Goal: Transaction & Acquisition: Purchase product/service

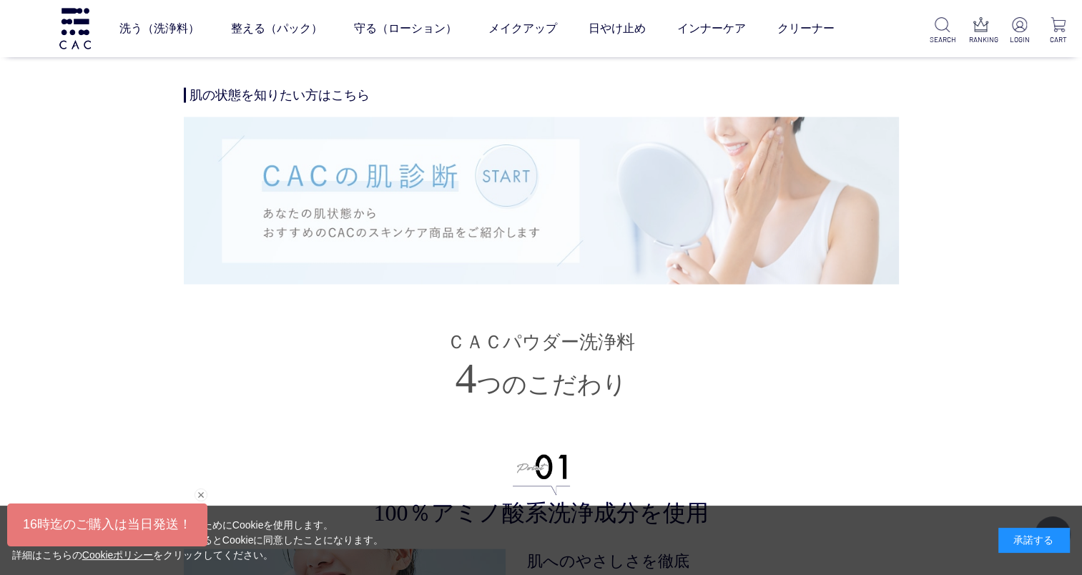
scroll to position [2646, 0]
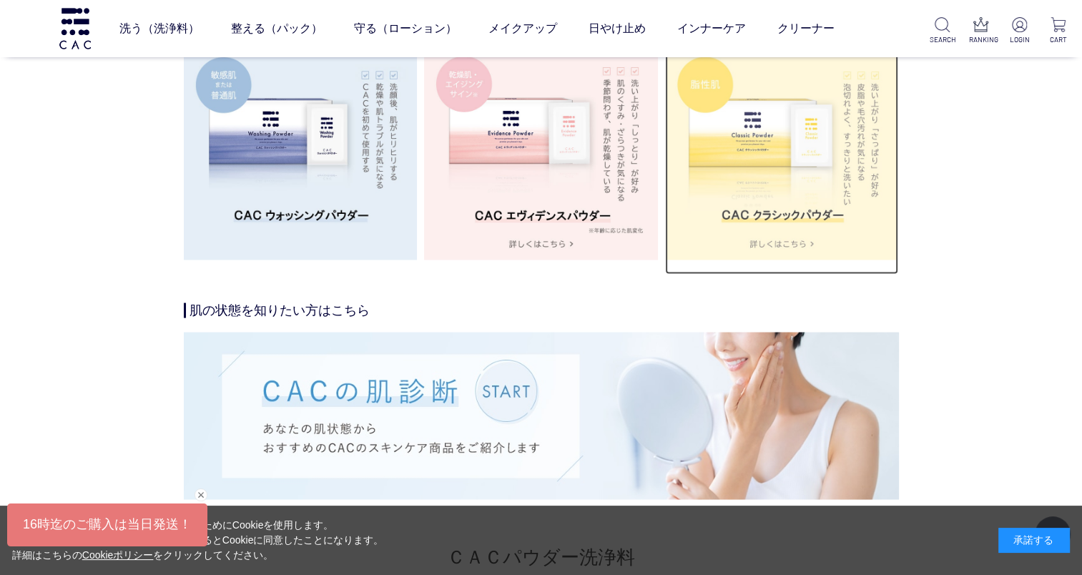
click at [777, 217] on img at bounding box center [782, 143] width 234 height 234
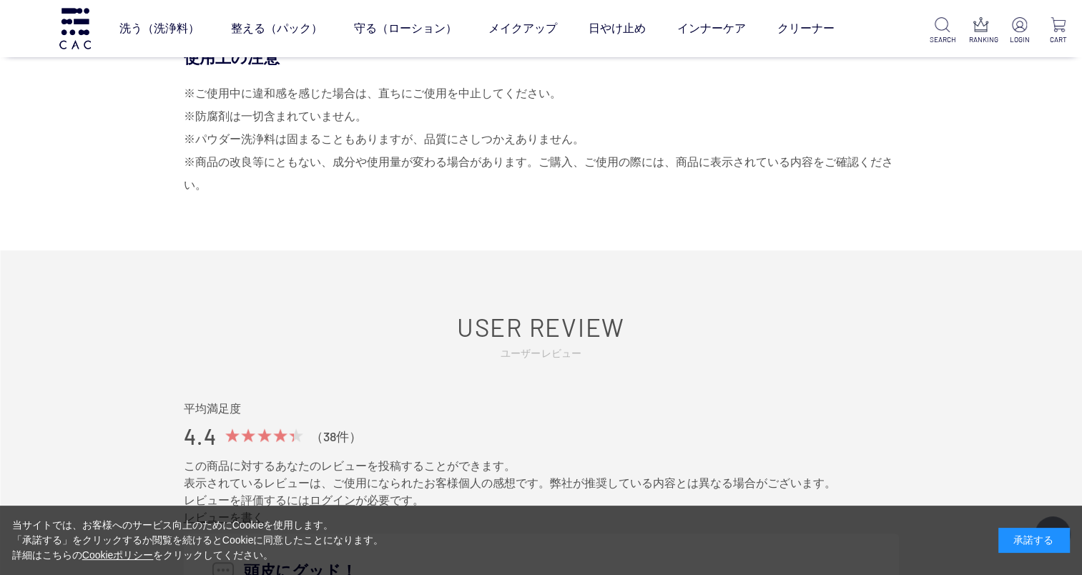
scroll to position [6578, 0]
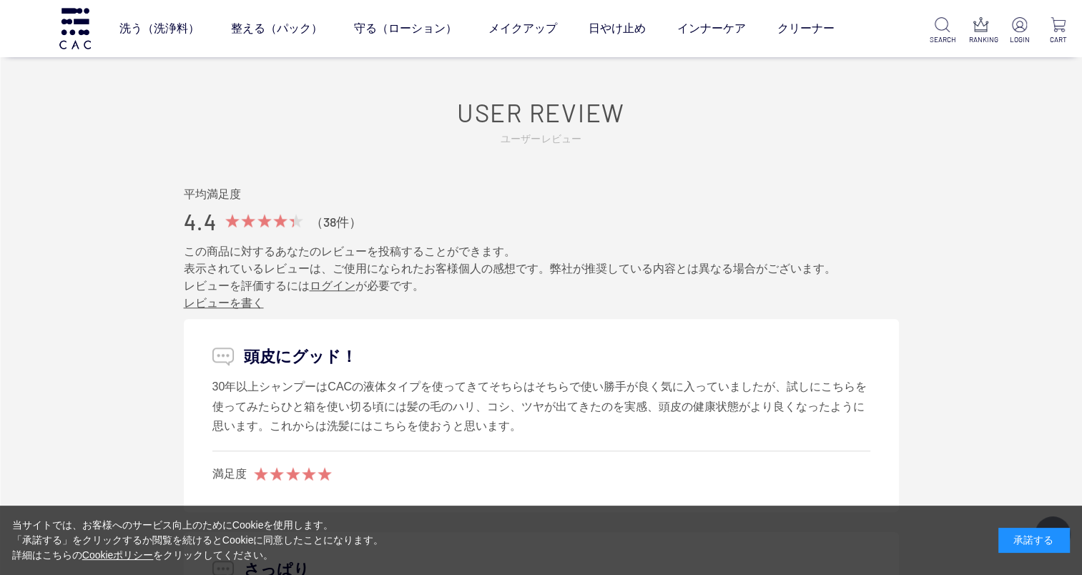
click at [223, 345] on p "頭皮にグッド！" at bounding box center [541, 357] width 658 height 24
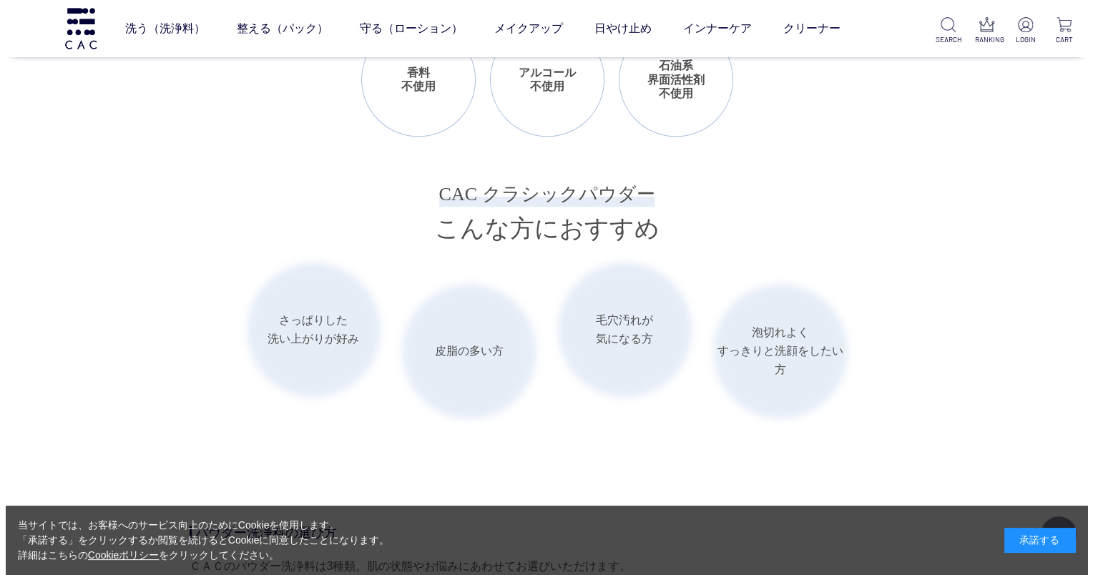
scroll to position [1570, 0]
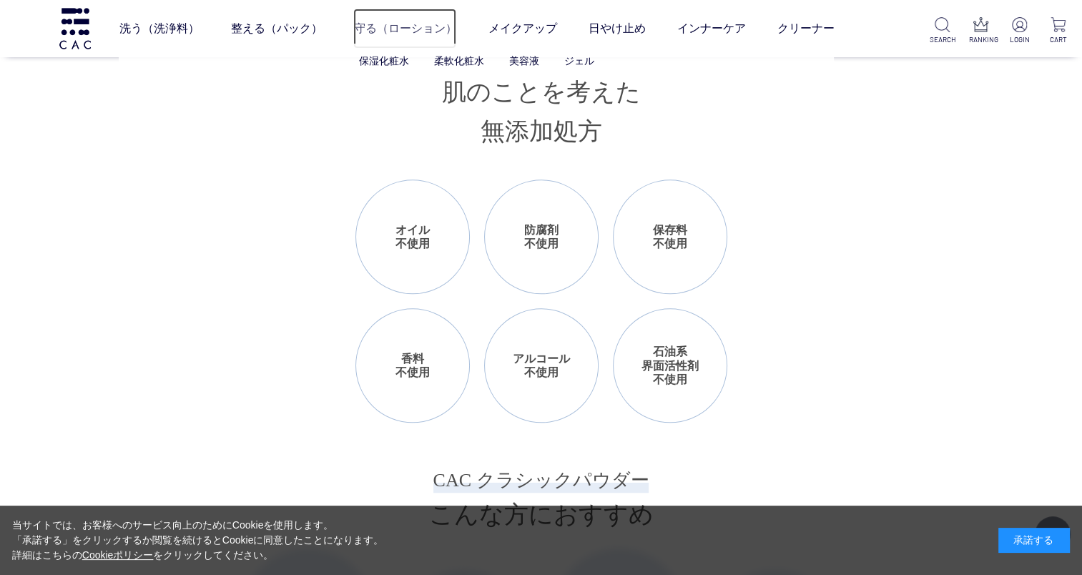
click at [415, 29] on link "守る（ローション）" at bounding box center [404, 29] width 103 height 40
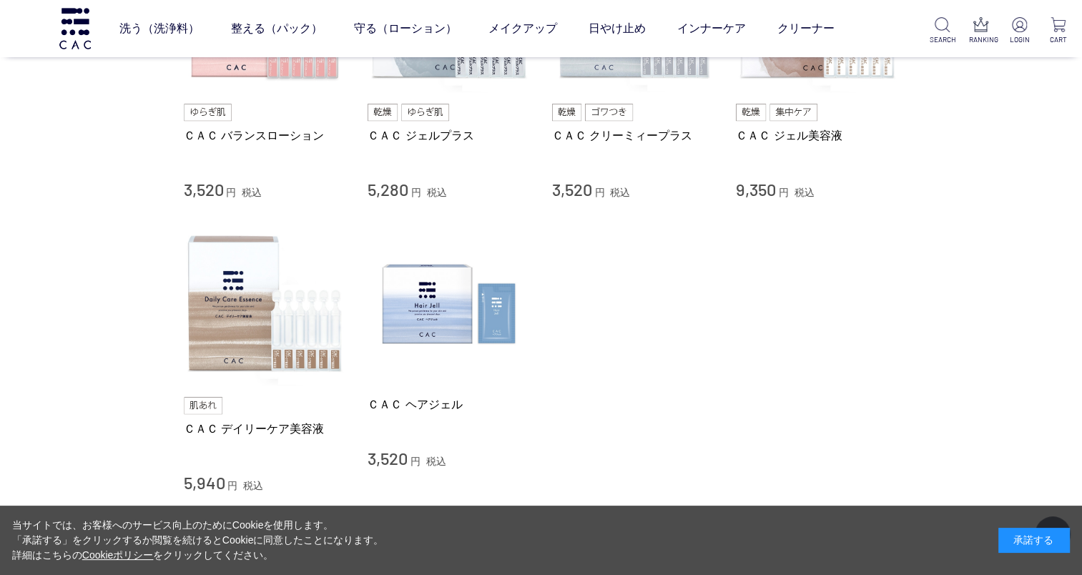
scroll to position [787, 0]
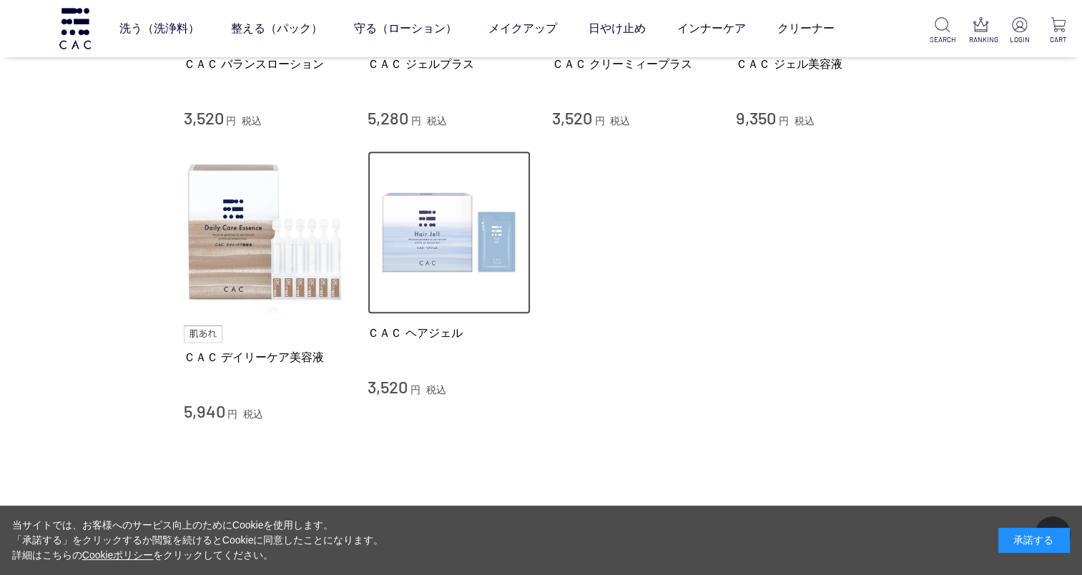
click at [440, 252] on img at bounding box center [449, 232] width 163 height 163
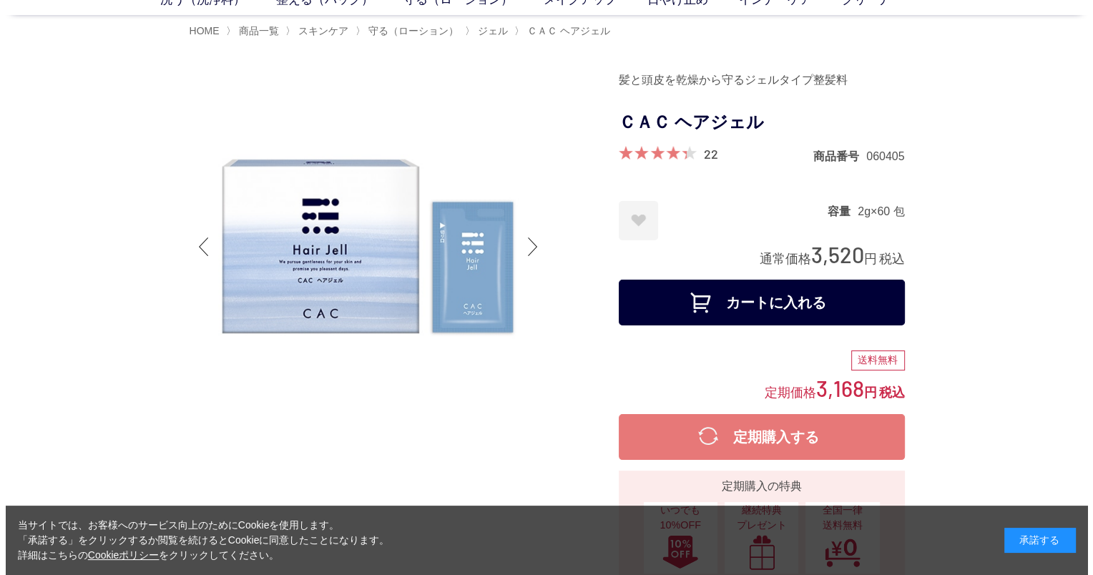
scroll to position [9, 0]
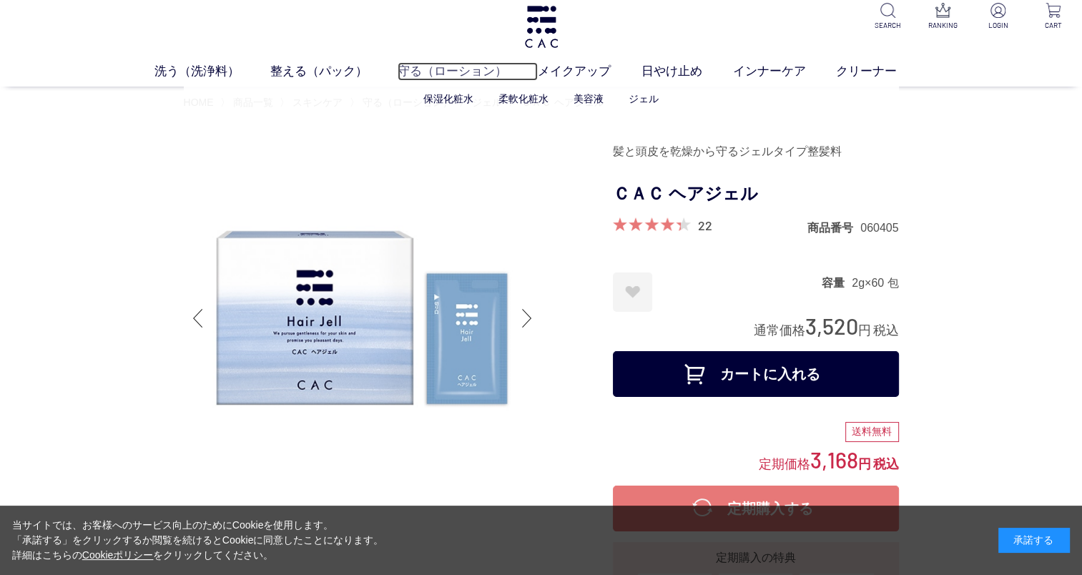
click at [434, 74] on link "守る（ローション）" at bounding box center [468, 71] width 140 height 19
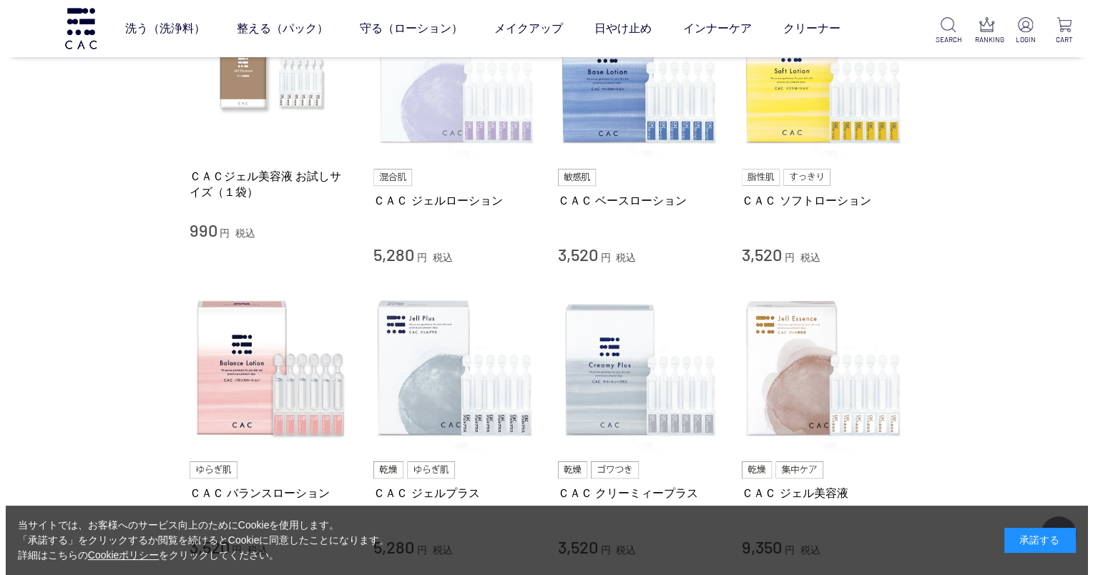
scroll to position [429, 0]
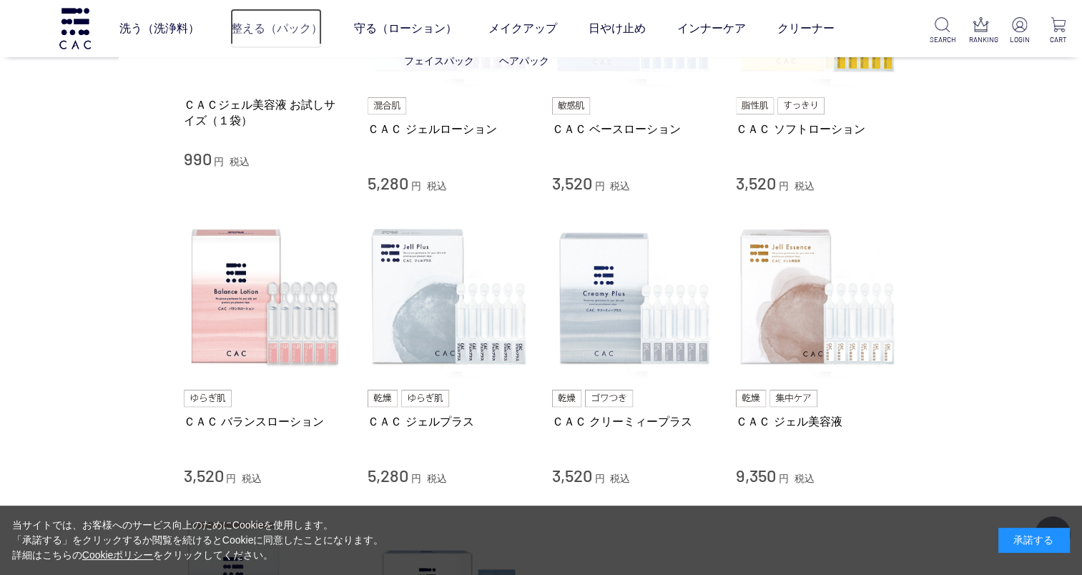
click at [300, 33] on link "整える（パック）" at bounding box center [276, 29] width 92 height 40
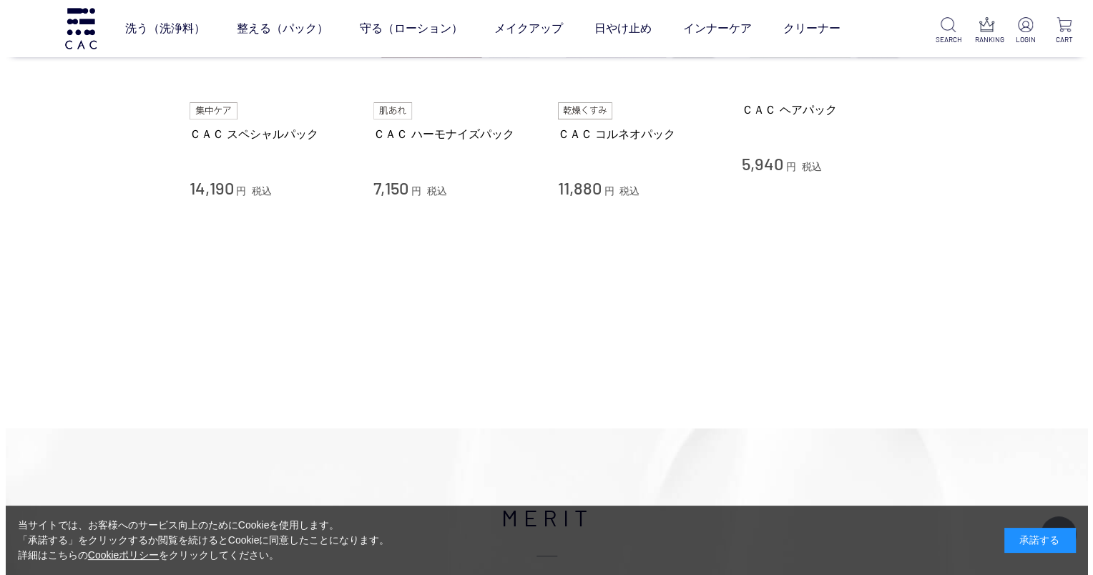
scroll to position [501, 0]
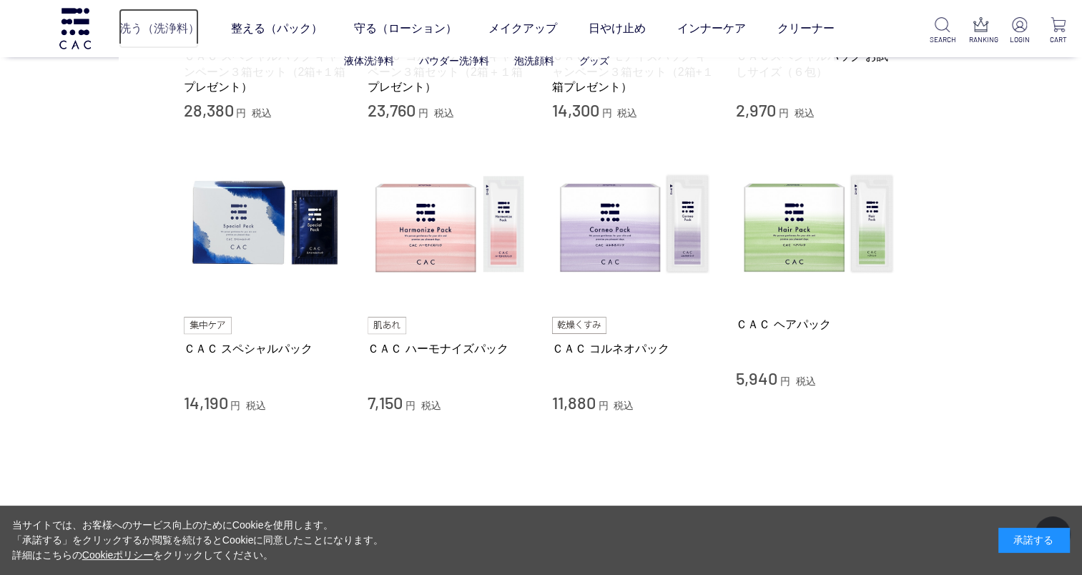
click at [158, 26] on link "洗う（洗浄料）" at bounding box center [159, 29] width 80 height 40
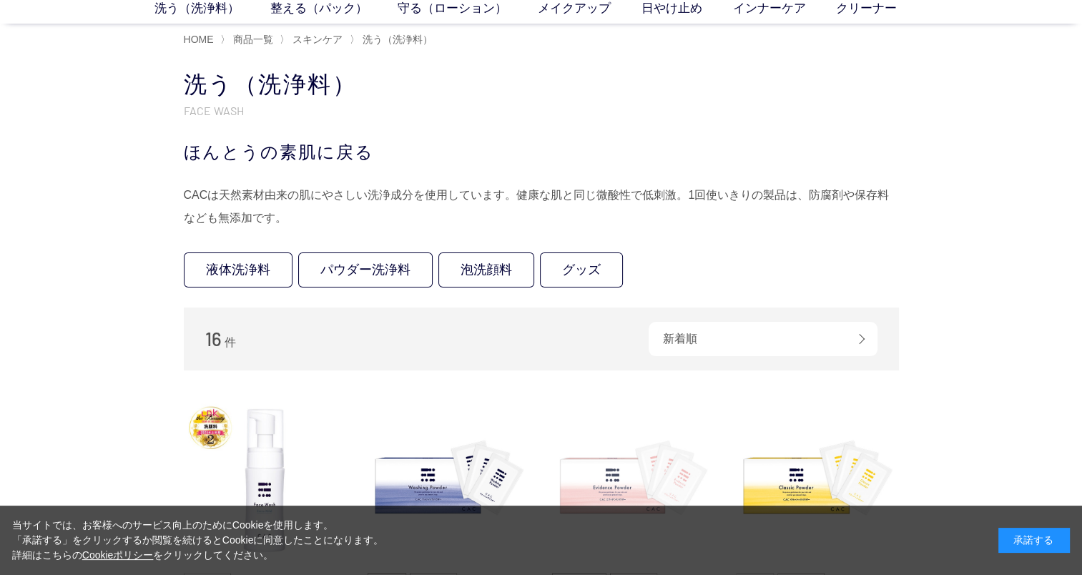
scroll to position [358, 0]
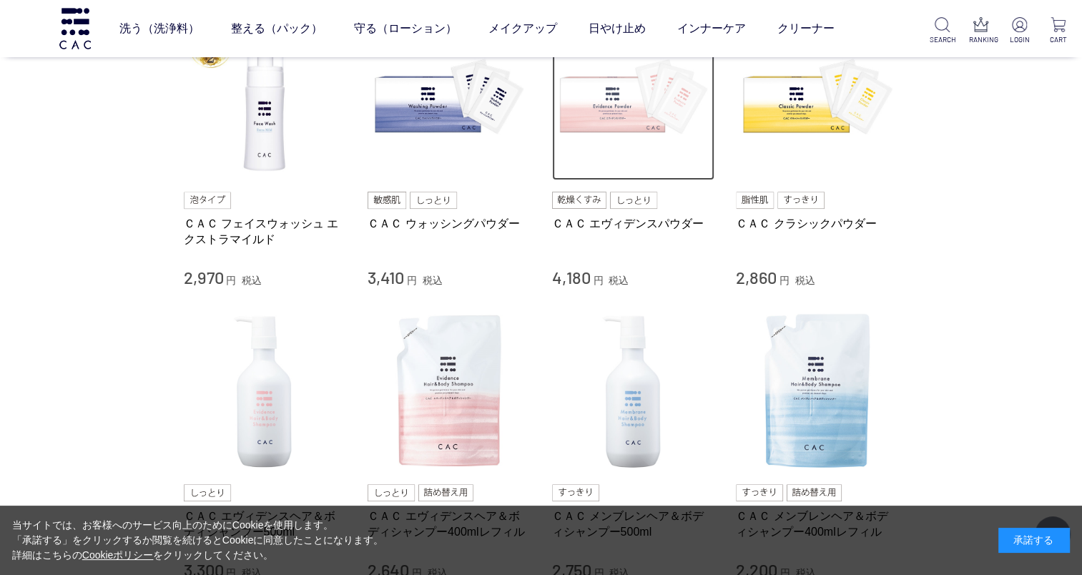
click at [604, 122] on img at bounding box center [633, 99] width 163 height 163
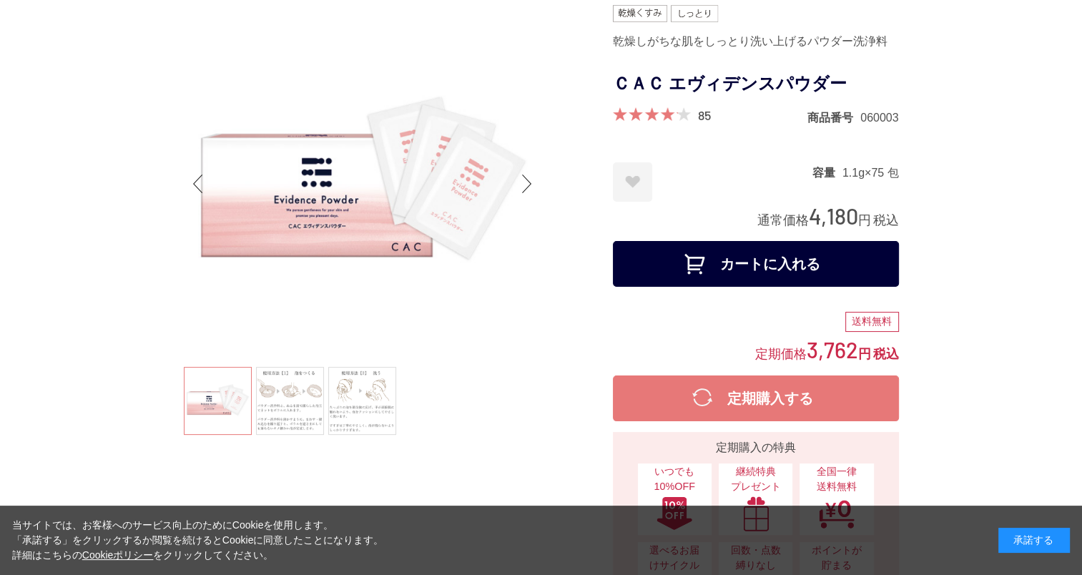
scroll to position [72, 0]
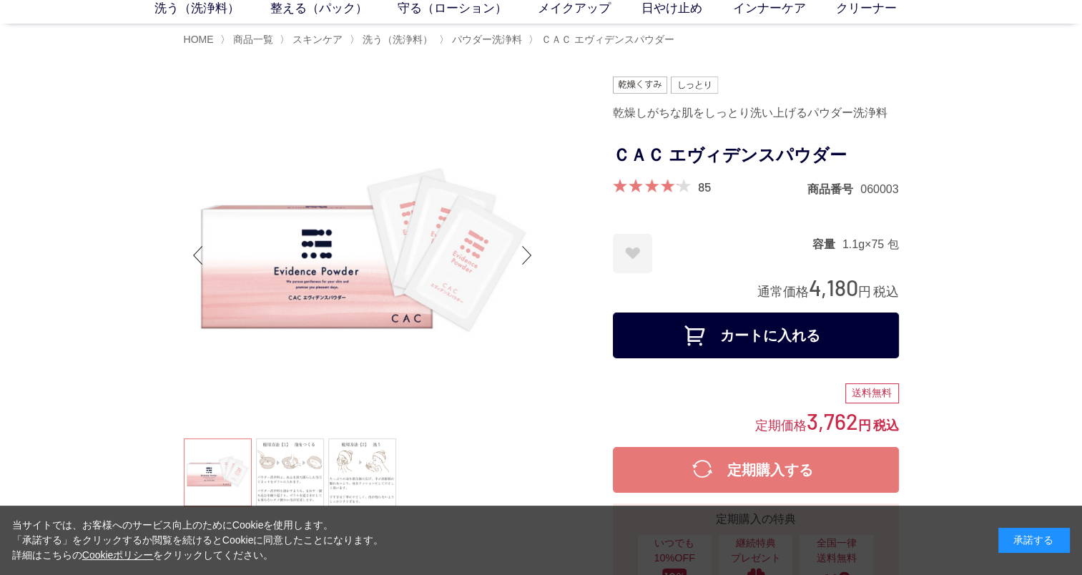
click at [765, 329] on button "カートに入れる" at bounding box center [756, 335] width 286 height 46
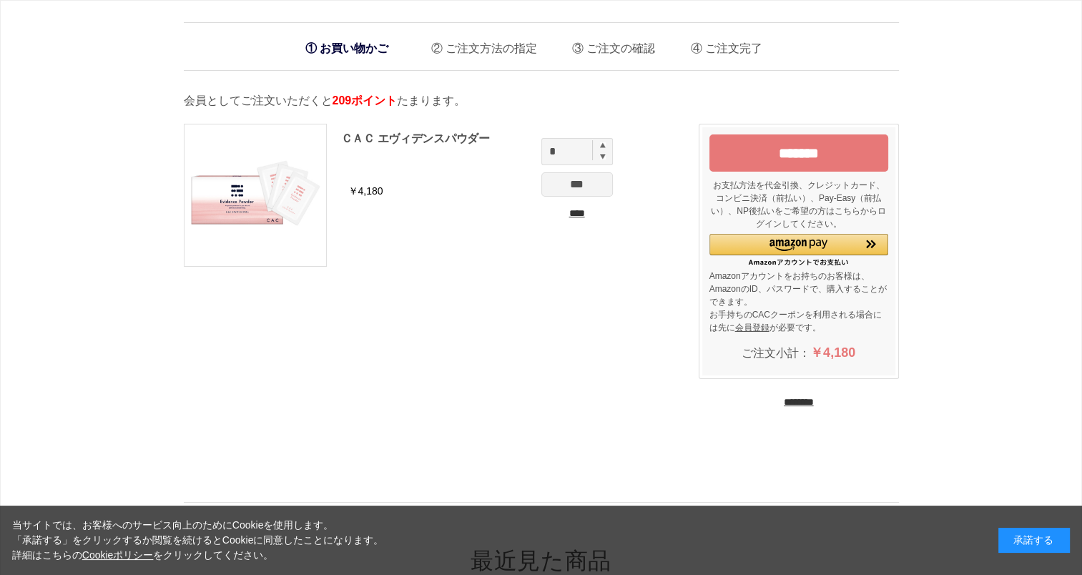
click at [600, 144] on img at bounding box center [603, 145] width 6 height 6
type input "*"
click at [588, 183] on input "***" at bounding box center [577, 184] width 72 height 24
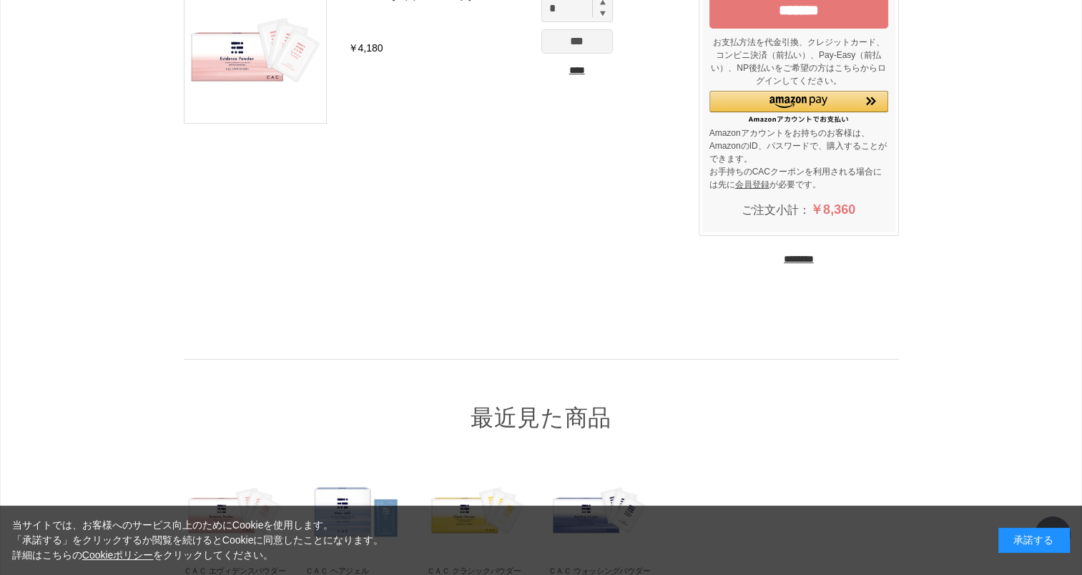
scroll to position [358, 0]
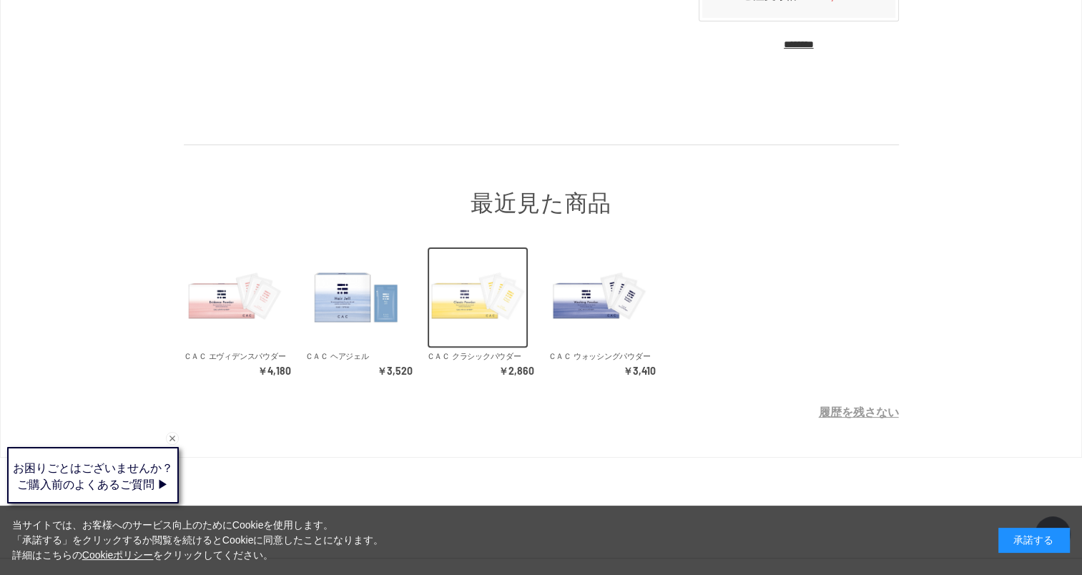
click at [480, 308] on img at bounding box center [478, 298] width 102 height 102
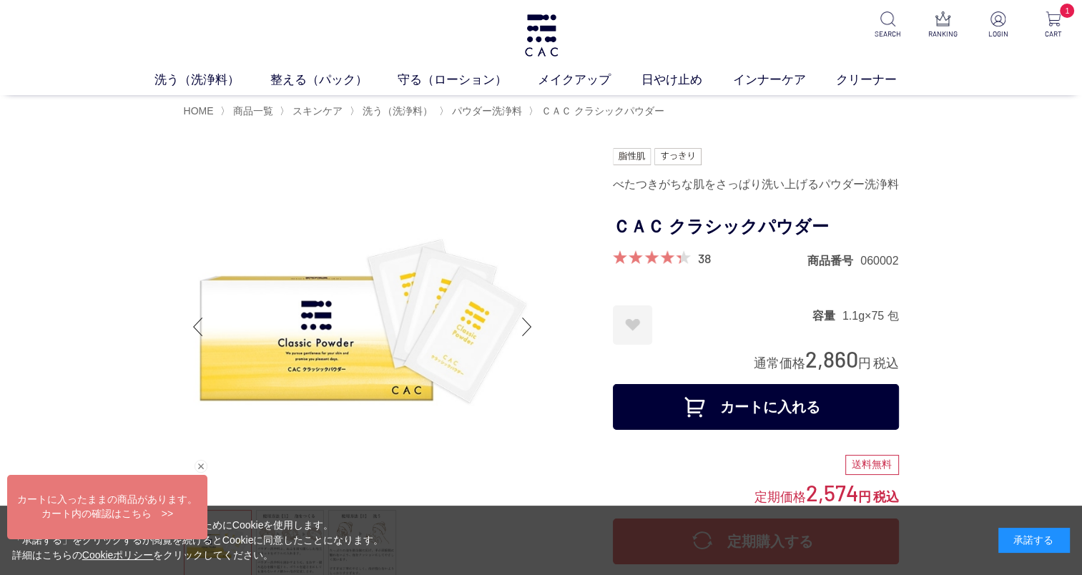
click at [785, 402] on button "カートに入れる" at bounding box center [756, 407] width 286 height 46
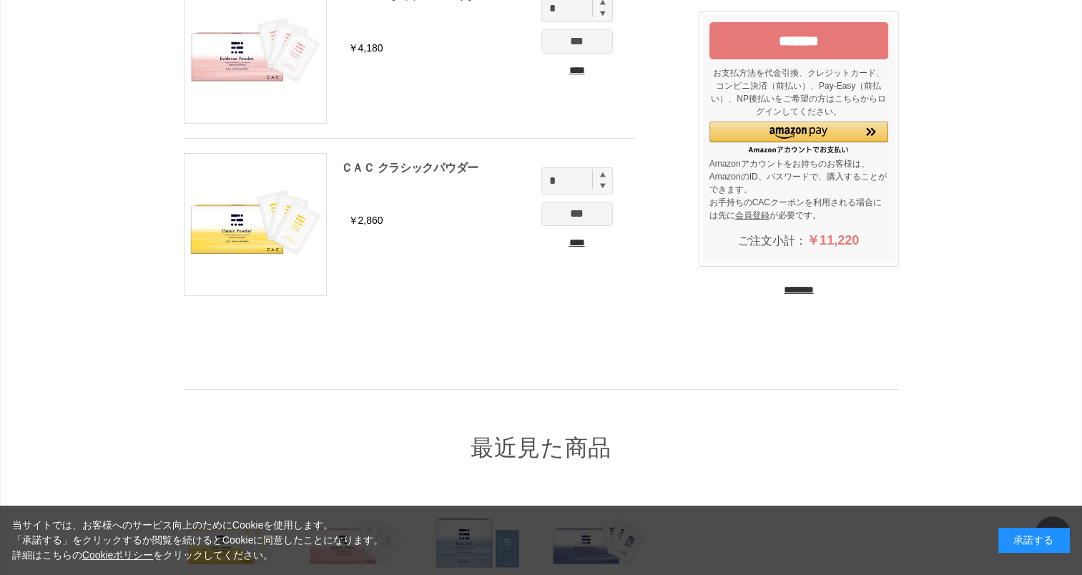
scroll to position [358, 0]
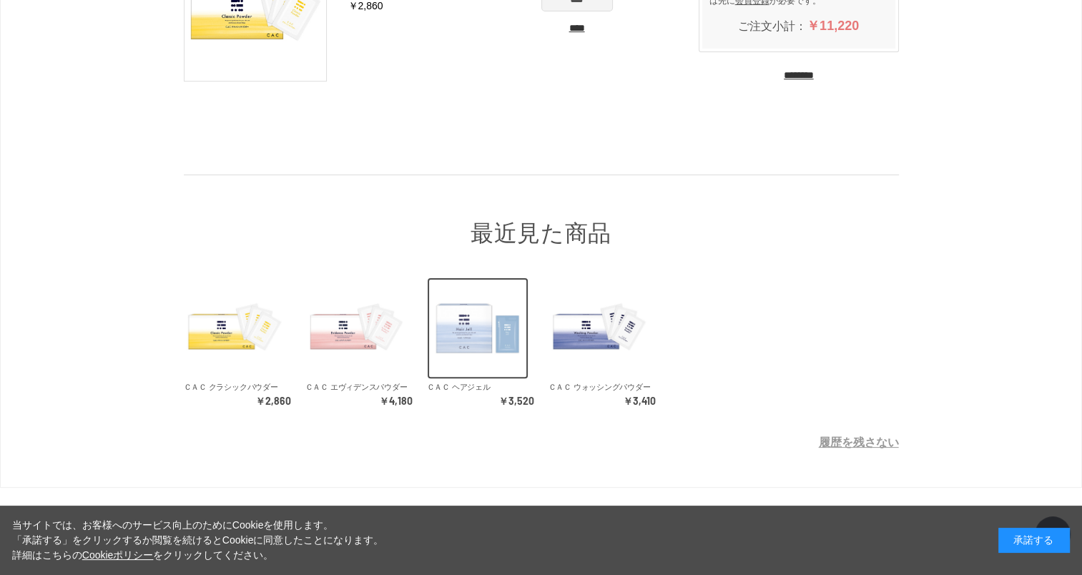
click at [469, 338] on img at bounding box center [478, 328] width 102 height 102
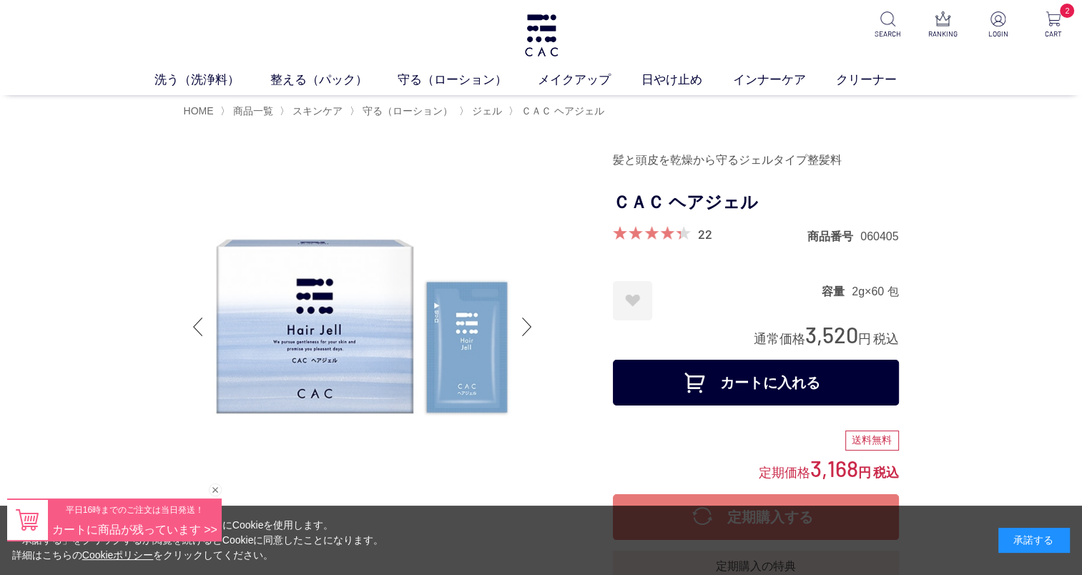
click at [728, 383] on button "カートに入れる" at bounding box center [756, 383] width 286 height 46
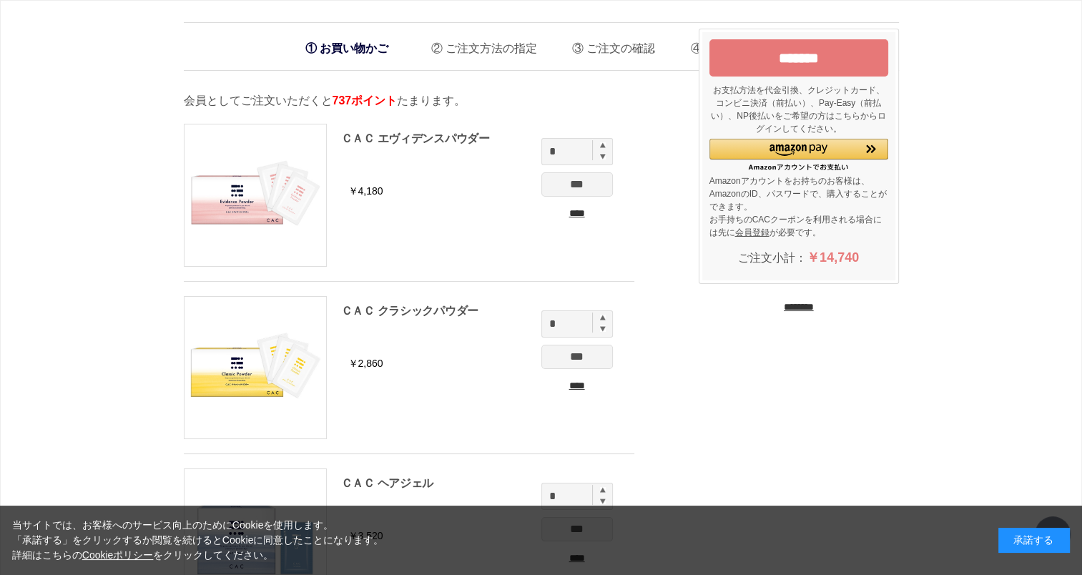
scroll to position [143, 0]
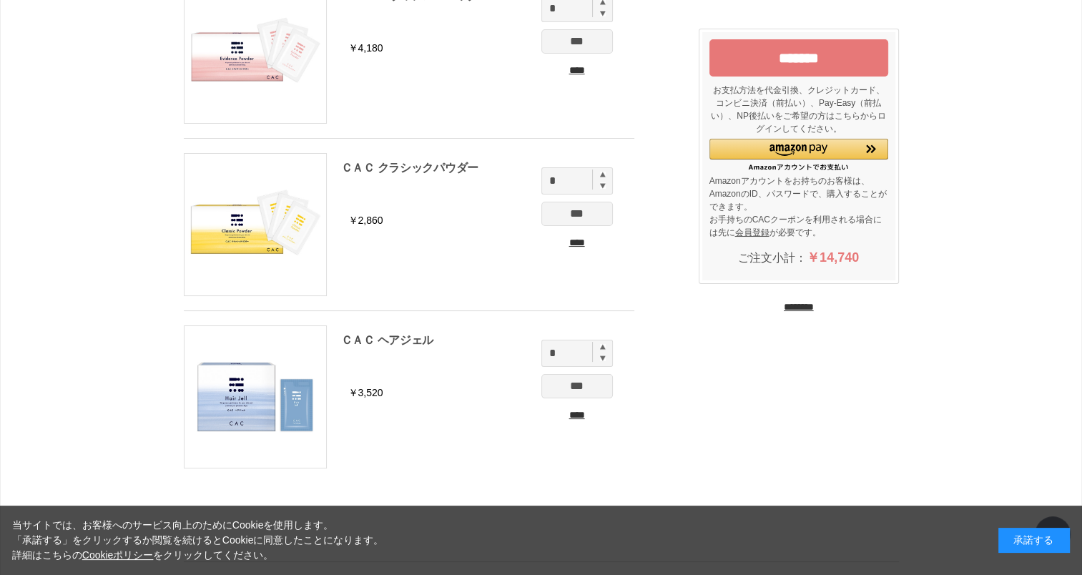
click at [784, 310] on input "********" at bounding box center [799, 307] width 30 height 14
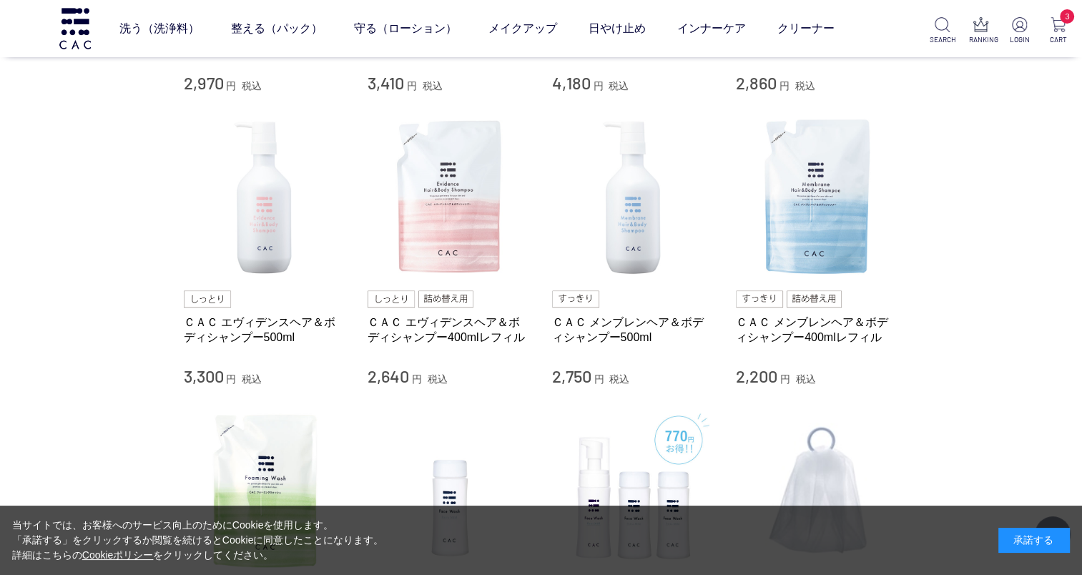
scroll to position [1359, 0]
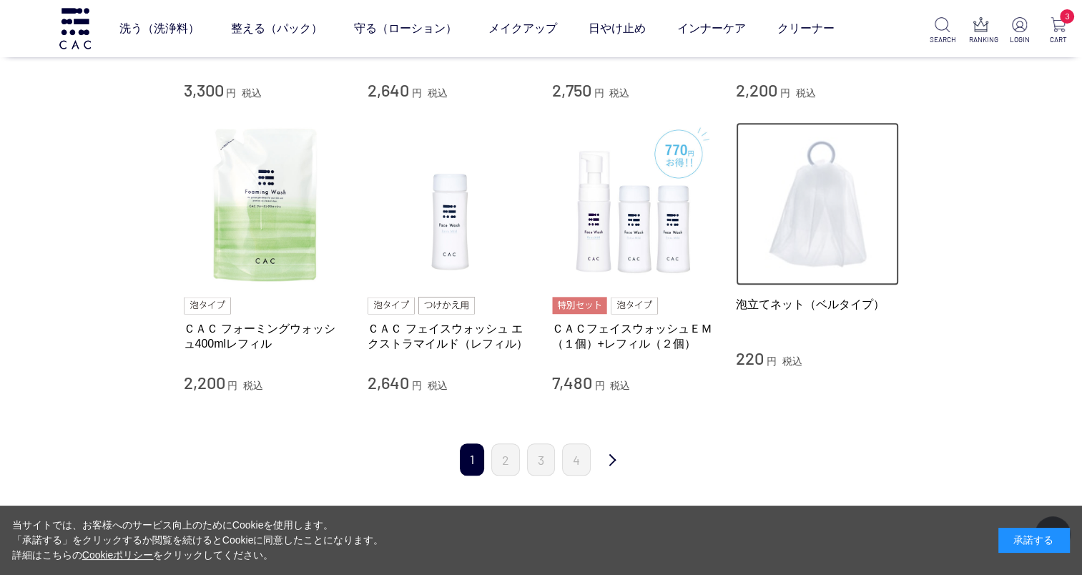
click at [829, 220] on img at bounding box center [817, 203] width 163 height 163
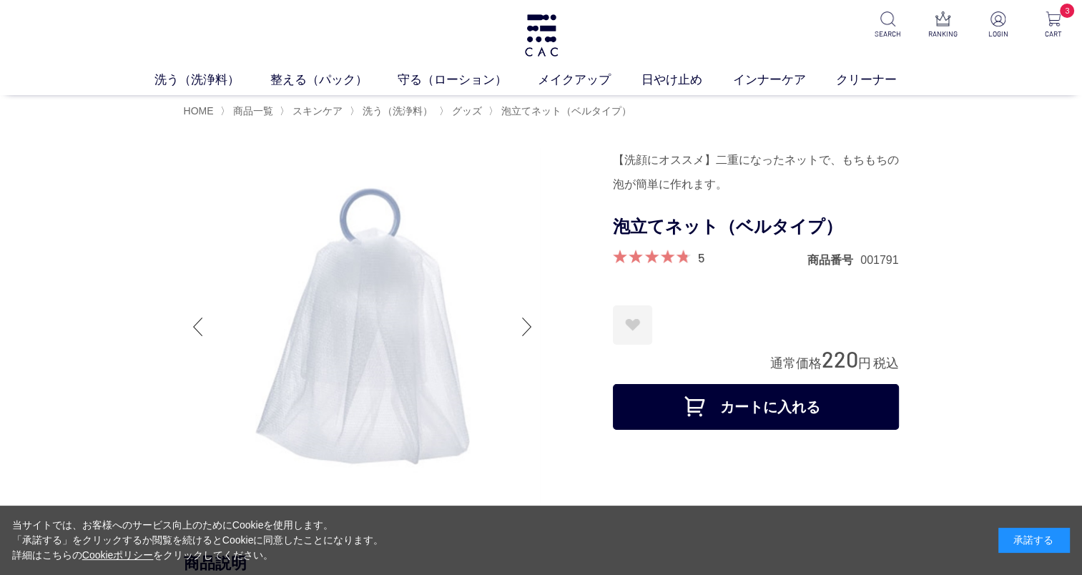
click at [747, 410] on button "カートに入れる" at bounding box center [756, 407] width 286 height 46
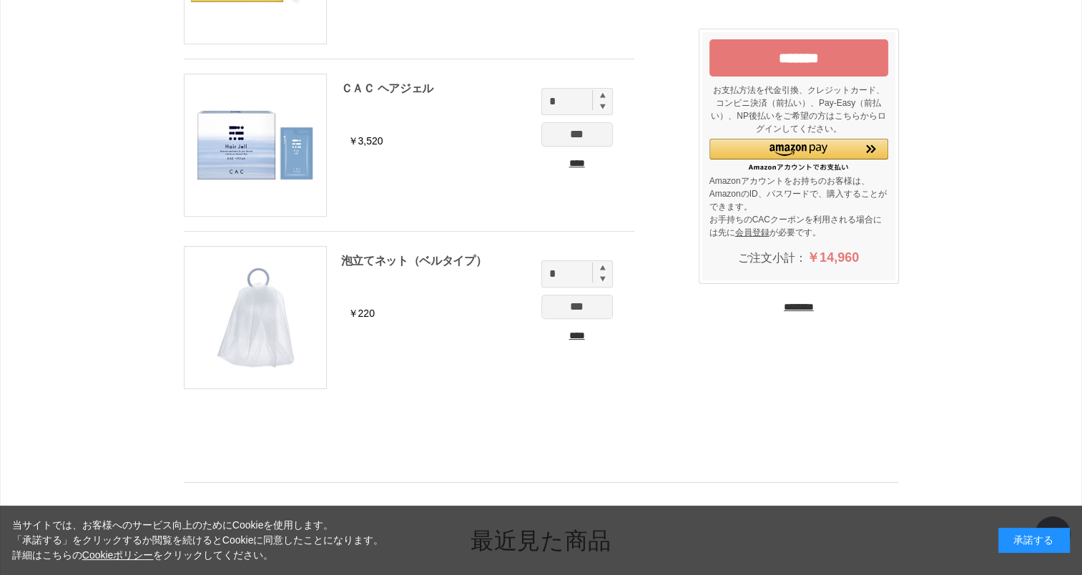
scroll to position [109, 0]
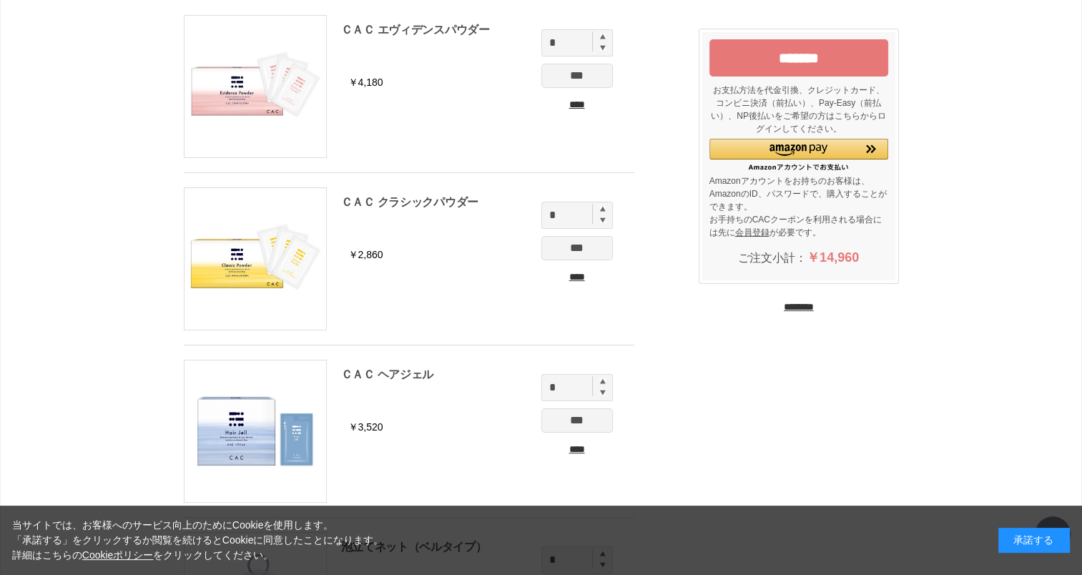
click at [791, 57] on input "*******" at bounding box center [798, 57] width 179 height 37
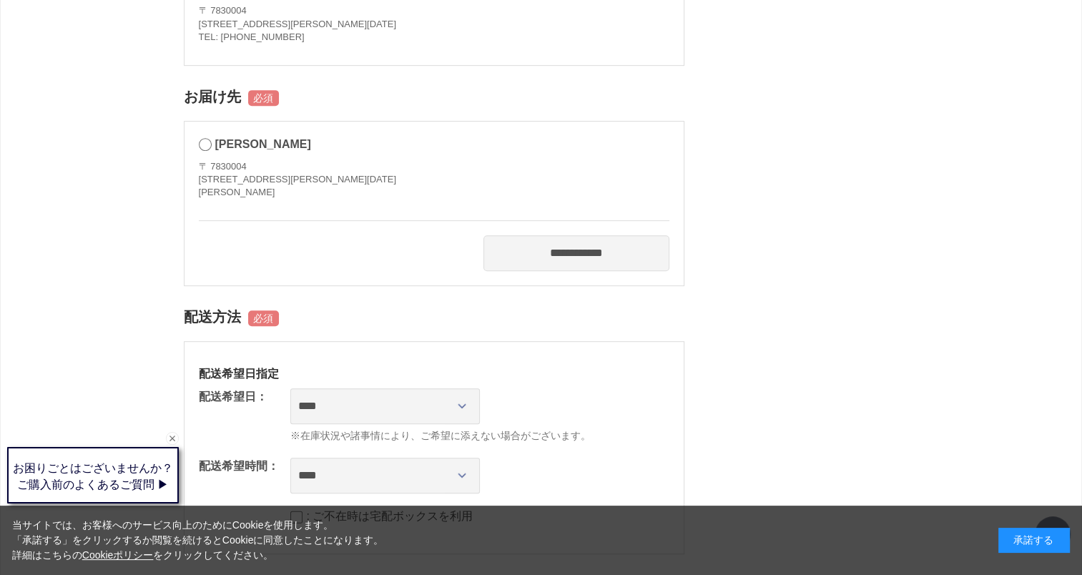
scroll to position [787, 0]
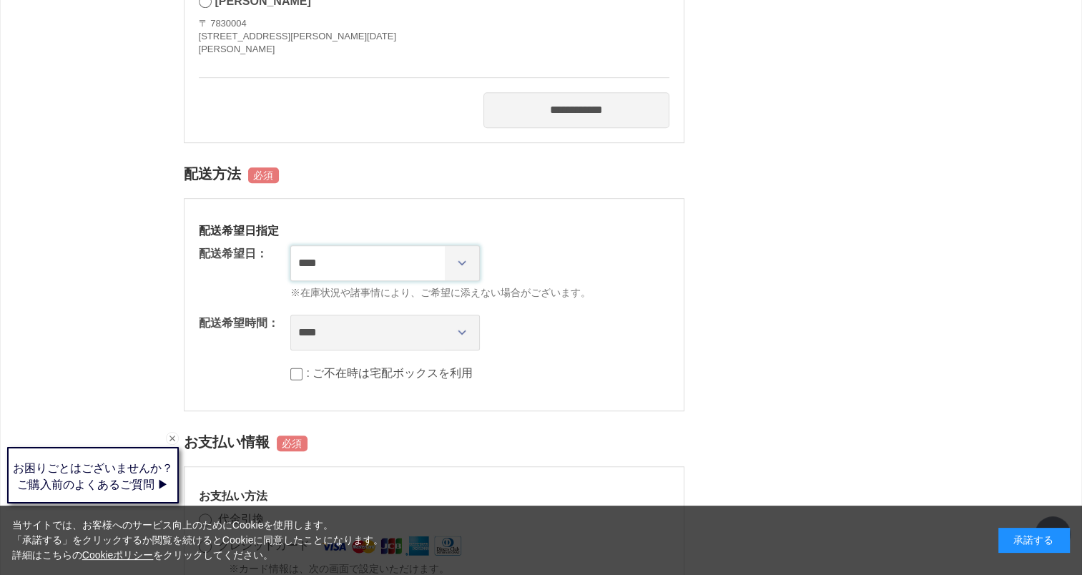
click at [460, 264] on select "**********" at bounding box center [384, 263] width 189 height 36
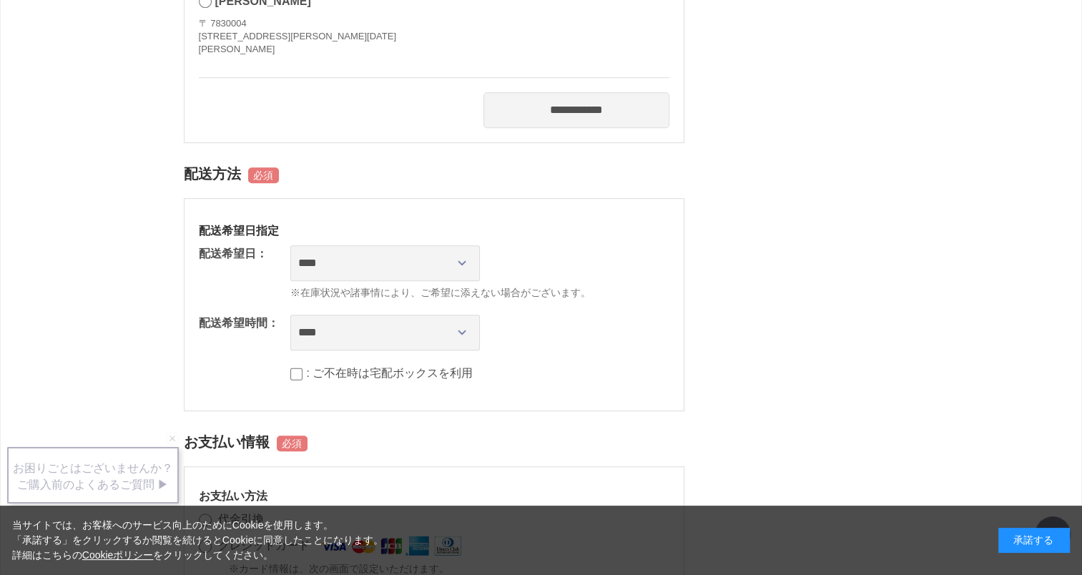
click at [762, 313] on div "マークの箇所は、必ずご指定ください。 商品情報 ＣＡＣ エヴィデンスパウダー 数量: 2 ＣＡＣ クラシックパウダー 数量: 1 ＣＡＣ ヘアジェル 数量: …" at bounding box center [541, 301] width 715 height 1990
click at [463, 268] on select "**********" at bounding box center [384, 263] width 189 height 36
click at [700, 325] on div "マークの箇所は、必ずご指定ください。 商品情報 ＣＡＣ エヴィデンスパウダー 数量: 2 ＣＡＣ クラシックパウダー 数量: 1 ＣＡＣ ヘアジェル 数量: …" at bounding box center [541, 301] width 715 height 1990
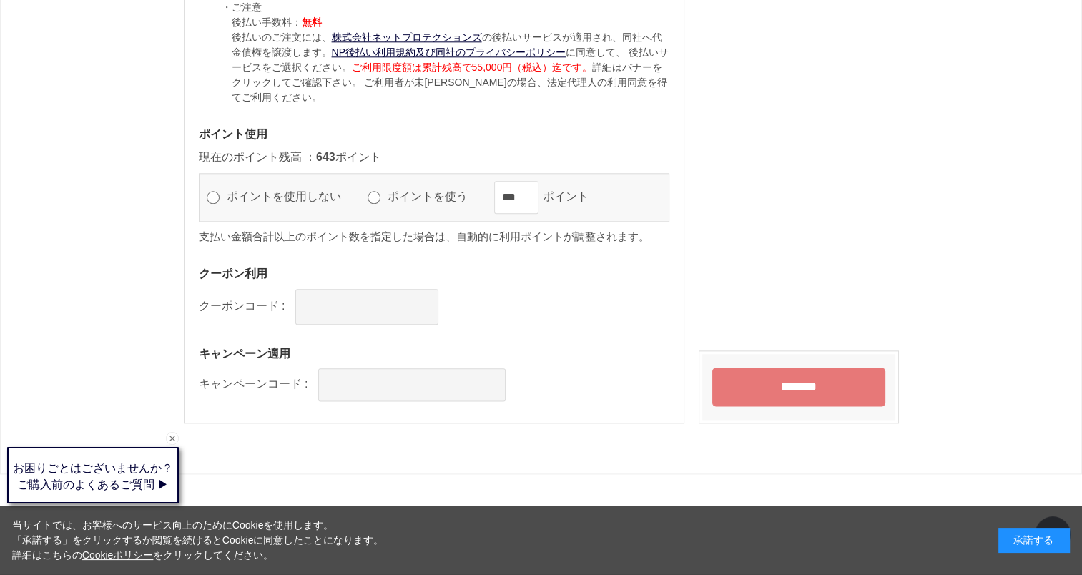
scroll to position [1678, 0]
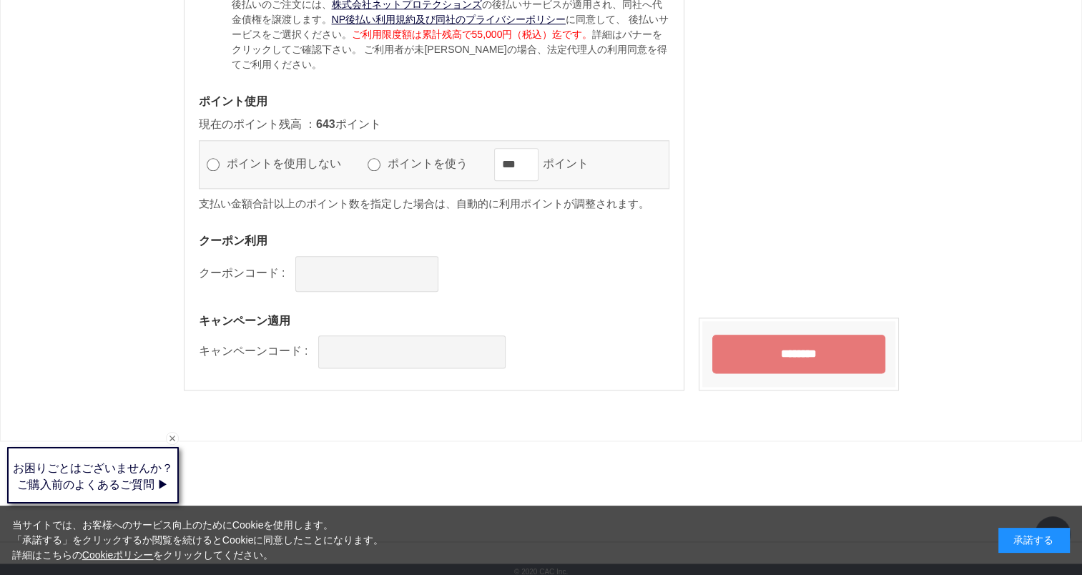
click at [791, 352] on input "********" at bounding box center [798, 354] width 173 height 39
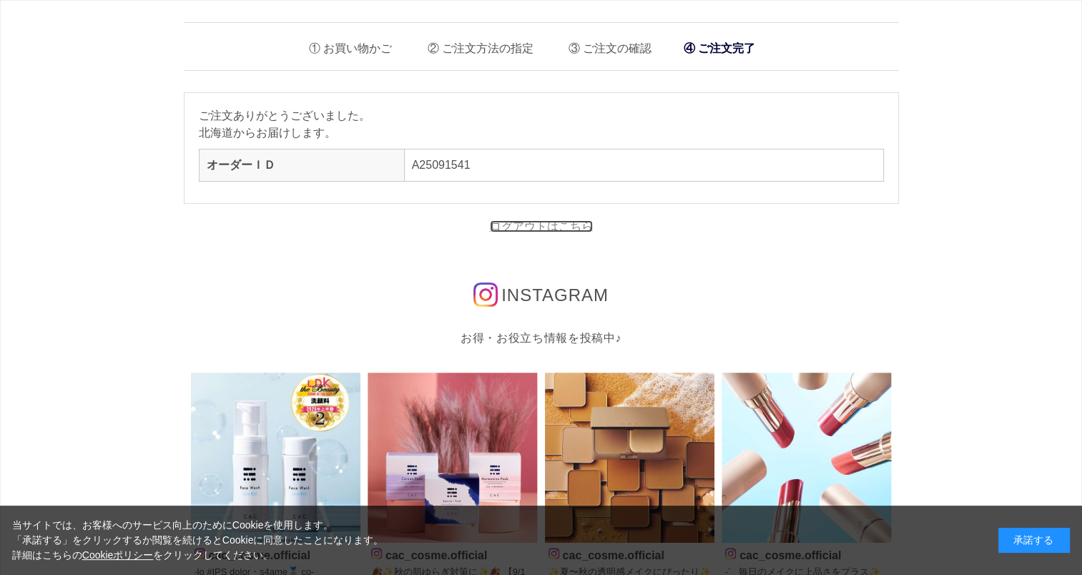
click at [552, 227] on link "ログアウトはこちら" at bounding box center [541, 226] width 103 height 12
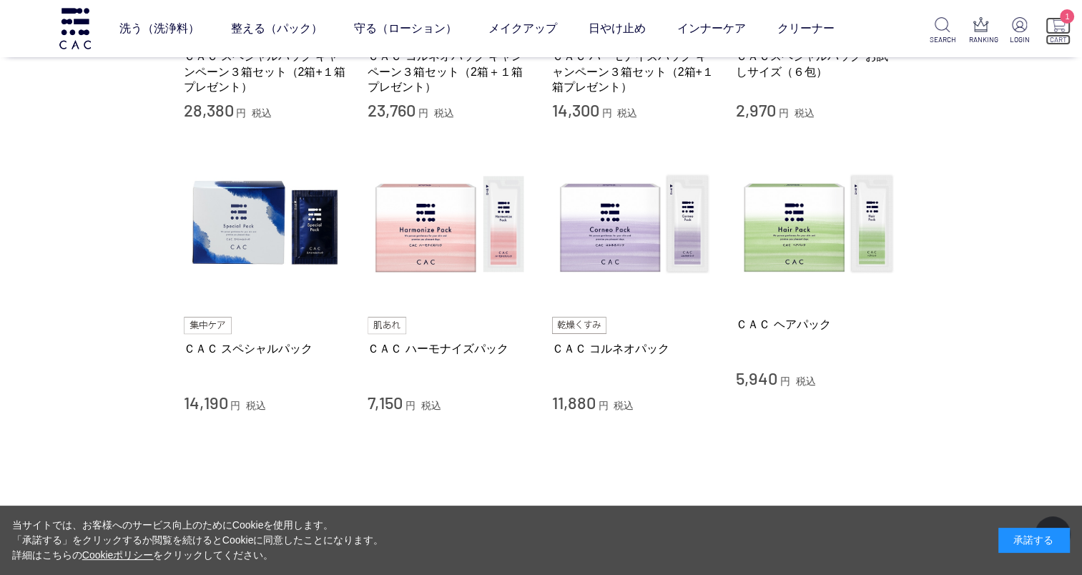
drag, startPoint x: 0, startPoint y: 0, endPoint x: 1058, endPoint y: 28, distance: 1057.9
click at [1058, 28] on img at bounding box center [1057, 24] width 15 height 15
